Goal: Transaction & Acquisition: Purchase product/service

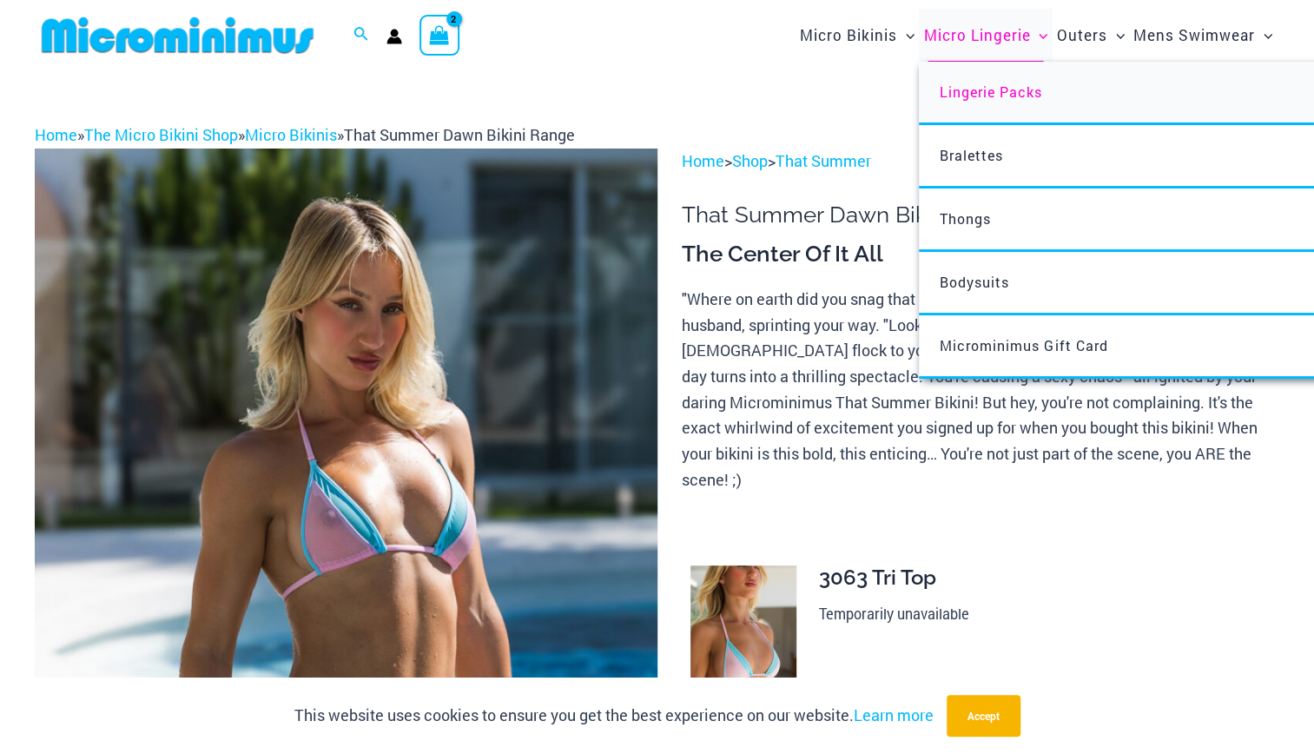
click at [977, 92] on span "Lingerie Packs" at bounding box center [991, 92] width 102 height 18
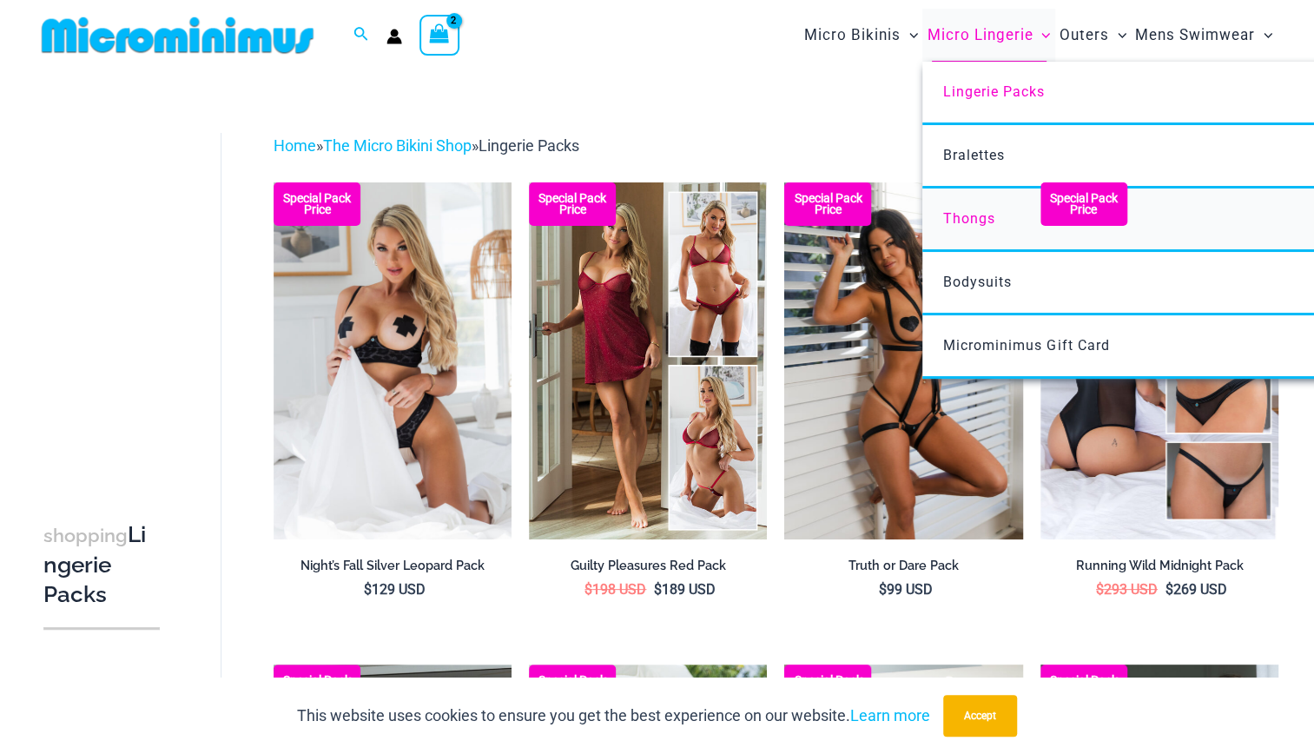
click at [948, 215] on span "Thongs" at bounding box center [969, 218] width 52 height 17
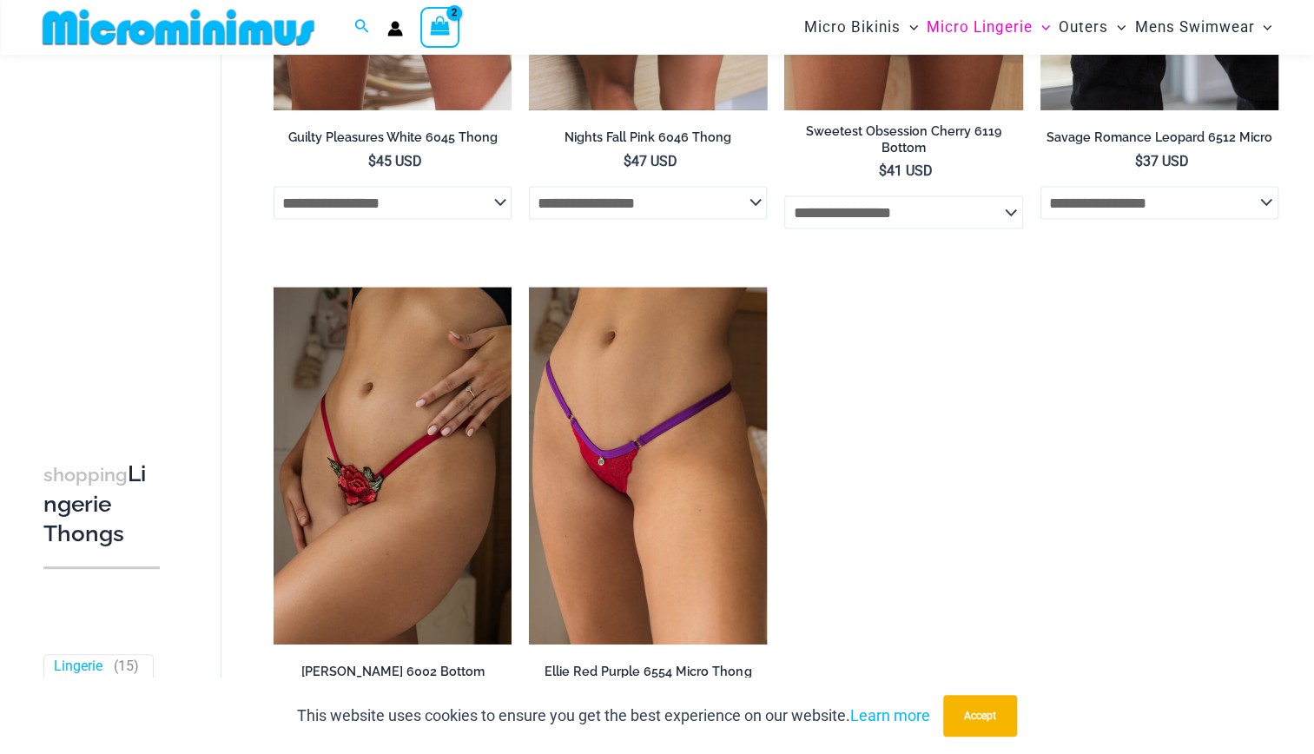
scroll to position [2000, 0]
